Goal: Check status: Check status

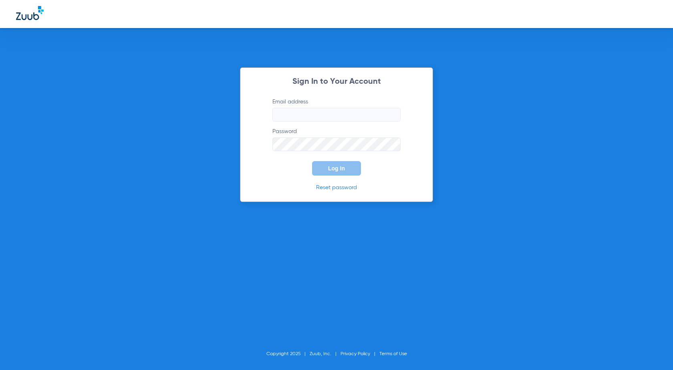
type input "[PERSON_NAME][EMAIL_ADDRESS][PERSON_NAME][DOMAIN_NAME]"
click at [337, 168] on span "Log In" at bounding box center [336, 168] width 17 height 6
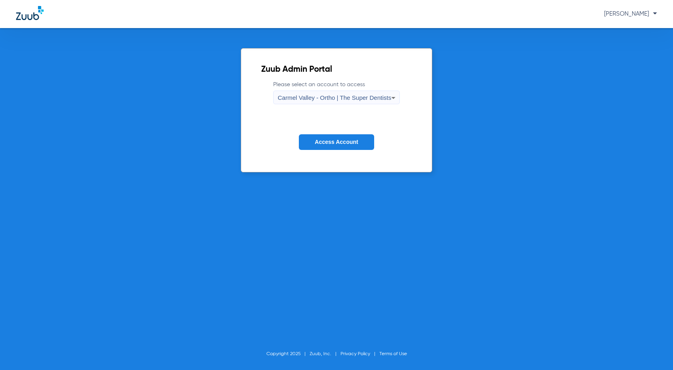
click at [312, 95] on span "Carmel Valley - Ortho | The Super Dentists" at bounding box center [334, 97] width 113 height 7
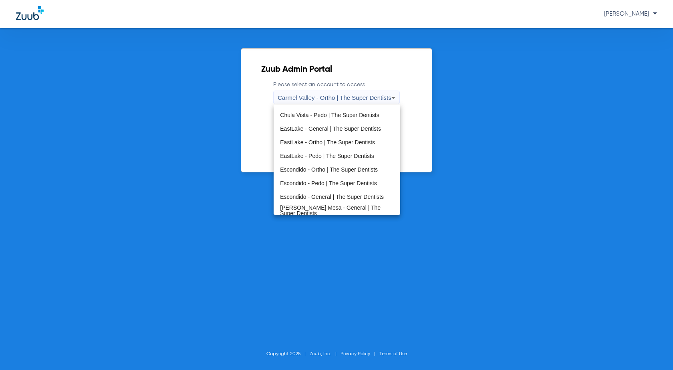
scroll to position [94, 0]
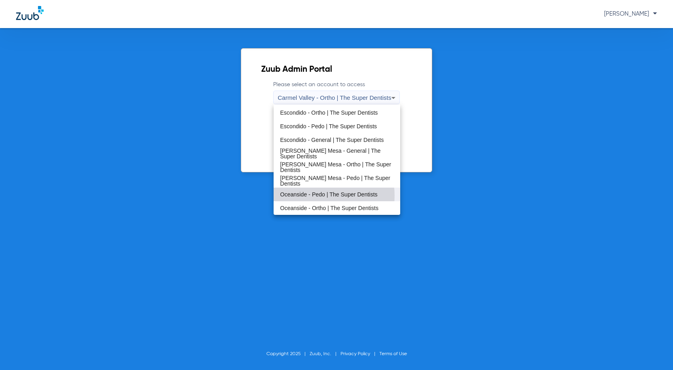
click at [307, 195] on span "Oceanside - Pedo | The Super Dentists" at bounding box center [328, 194] width 97 height 6
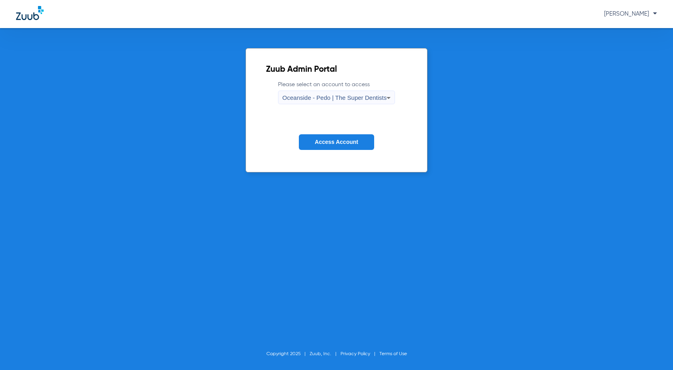
click at [332, 146] on button "Access Account" at bounding box center [336, 142] width 75 height 16
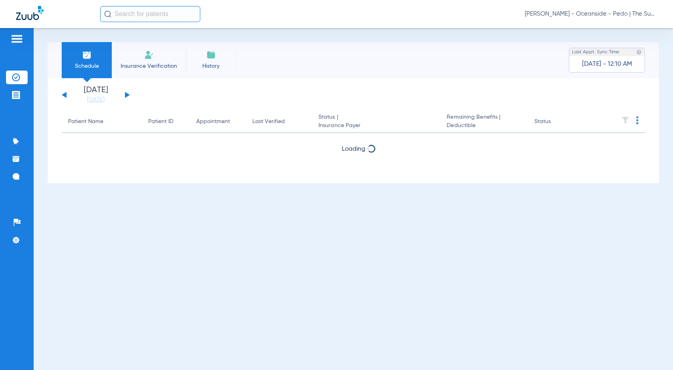
click at [154, 66] on span "Insurance Verification" at bounding box center [149, 66] width 62 height 8
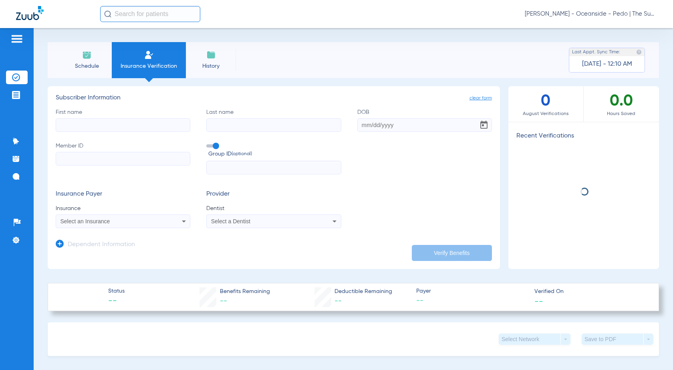
click at [47, 38] on div "Schedule Insurance Verification History Last Appt. Sync Time: [DATE] - 12:10 AM…" at bounding box center [353, 199] width 639 height 342
click at [81, 59] on li "Schedule" at bounding box center [87, 60] width 50 height 36
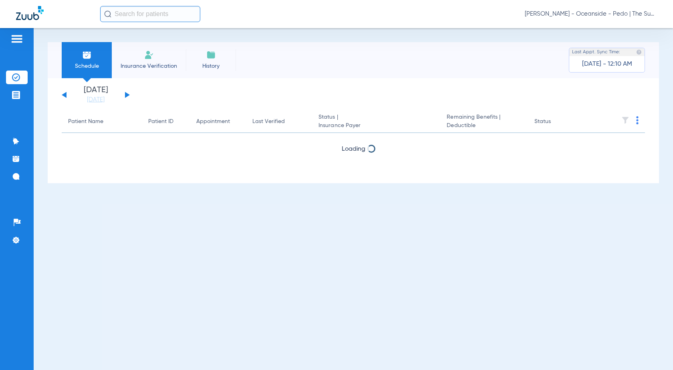
click at [128, 93] on div "[DATE] [DATE] [DATE] [DATE] [DATE] [DATE] [DATE] [DATE] [DATE] [DATE] [DATE] [D…" at bounding box center [96, 95] width 68 height 18
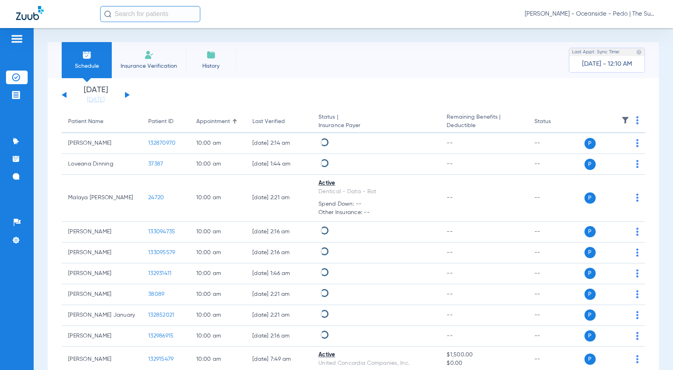
click at [128, 94] on button at bounding box center [127, 95] width 5 height 6
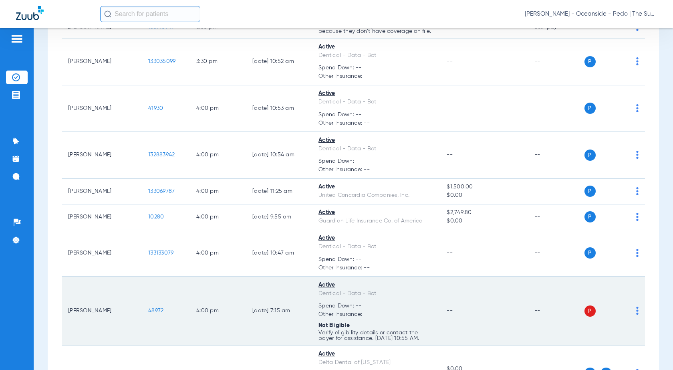
scroll to position [3377, 0]
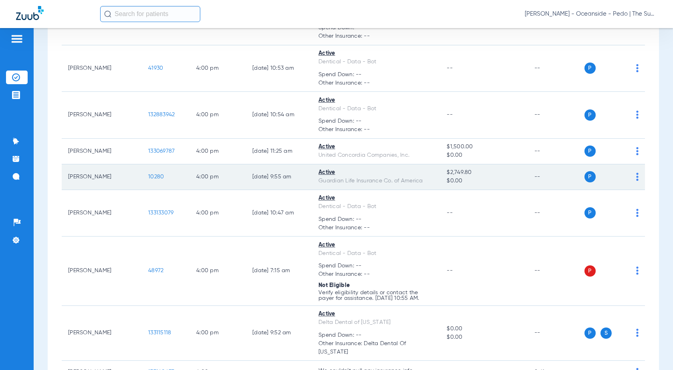
click at [160, 176] on span "10280" at bounding box center [156, 177] width 16 height 6
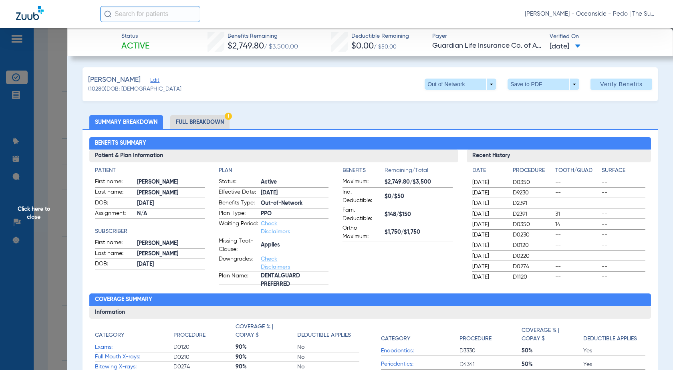
drag, startPoint x: 48, startPoint y: 80, endPoint x: 44, endPoint y: 92, distance: 12.8
click at [48, 80] on span "Click here to close" at bounding box center [33, 213] width 67 height 370
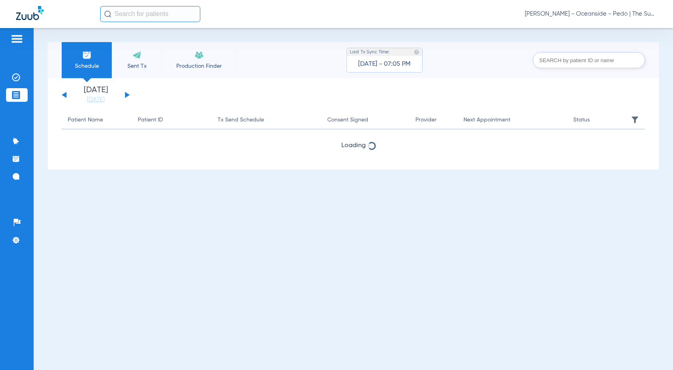
click at [123, 95] on div "[DATE] [DATE] [DATE] [DATE] [DATE] [DATE] [DATE] [DATE] [DATE] [DATE] [DATE] [D…" at bounding box center [96, 95] width 68 height 18
click at [127, 95] on button at bounding box center [127, 95] width 5 height 6
click at [68, 95] on div "[DATE] [DATE] [DATE] [DATE] [DATE] [DATE] [DATE] [DATE] [DATE] [DATE] [DATE] [D…" at bounding box center [96, 95] width 68 height 18
click at [64, 95] on button at bounding box center [64, 95] width 5 height 6
click at [128, 99] on div "[DATE] [DATE] [DATE] [DATE] [DATE] [DATE] [DATE] [DATE] [DATE] [DATE] [DATE] [D…" at bounding box center [96, 95] width 68 height 18
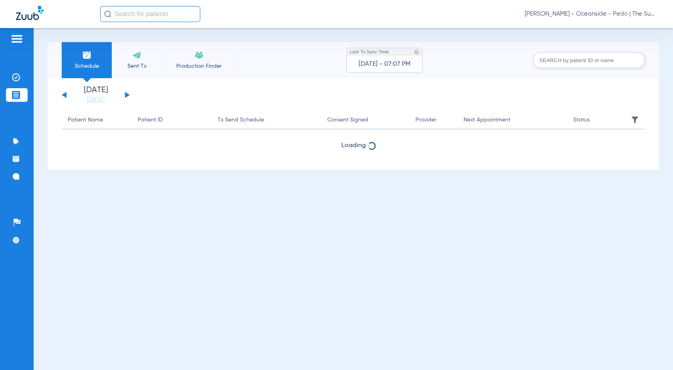
click at [126, 97] on div "[DATE] [DATE] [DATE] [DATE] [DATE] [DATE] [DATE] [DATE] [DATE] [DATE] [DATE] [D…" at bounding box center [96, 95] width 68 height 18
click at [119, 98] on link "[DATE]" at bounding box center [96, 100] width 48 height 8
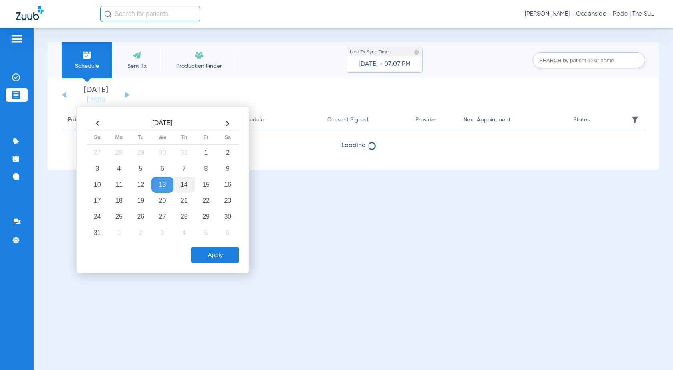
click at [177, 179] on td "14" at bounding box center [184, 185] width 22 height 16
click at [181, 179] on td "14" at bounding box center [184, 185] width 22 height 16
click at [210, 269] on div "Aug 2025 Su Mo Tu We Th Fr Sa 27 28 29 30 31 1 2 3 4 5 6 7 8 9 10 11 12 13 14 1…" at bounding box center [162, 190] width 173 height 166
click at [210, 256] on button "Apply" at bounding box center [214, 255] width 47 height 16
